Goal: Task Accomplishment & Management: Use online tool/utility

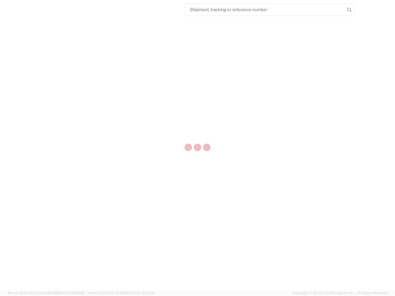
select select "US"
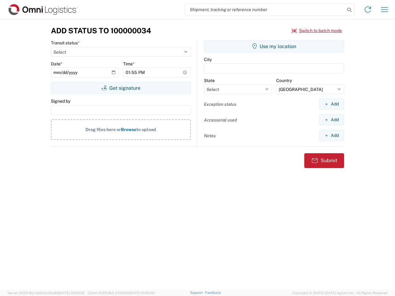
click at [265, 10] on input "search" at bounding box center [265, 10] width 160 height 12
click at [349, 10] on icon at bounding box center [349, 10] width 9 height 9
click at [368, 10] on icon at bounding box center [368, 10] width 10 height 10
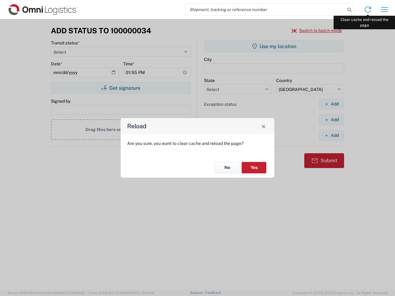
click at [384, 10] on div "Reload Are you sure, you want to clear cache and reload the page? No Yes" at bounding box center [197, 148] width 395 height 296
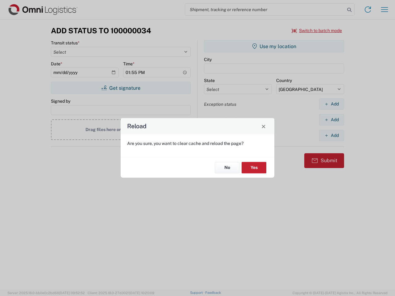
click at [317, 31] on div "Reload Are you sure, you want to clear cache and reload the page? No Yes" at bounding box center [197, 148] width 395 height 296
click at [121, 88] on div "Reload Are you sure, you want to clear cache and reload the page? No Yes" at bounding box center [197, 148] width 395 height 296
click at [274, 46] on div "Reload Are you sure, you want to clear cache and reload the page? No Yes" at bounding box center [197, 148] width 395 height 296
click at [331, 104] on div "Reload Are you sure, you want to clear cache and reload the page? No Yes" at bounding box center [197, 148] width 395 height 296
click at [331, 120] on div "Reload Are you sure, you want to clear cache and reload the page? No Yes" at bounding box center [197, 148] width 395 height 296
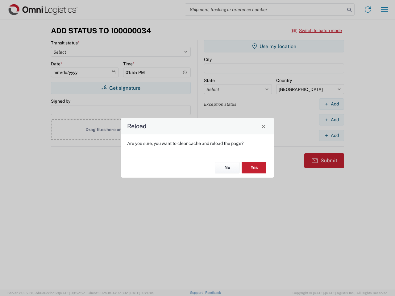
click at [331, 135] on div "Reload Are you sure, you want to clear cache and reload the page? No Yes" at bounding box center [197, 148] width 395 height 296
